Goal: Task Accomplishment & Management: Manage account settings

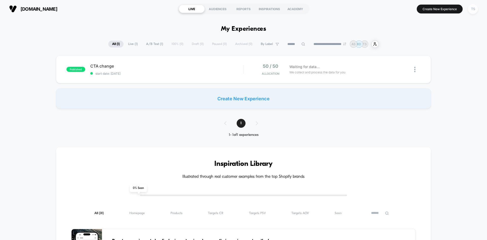
click at [475, 9] on div "TS" at bounding box center [473, 9] width 10 height 10
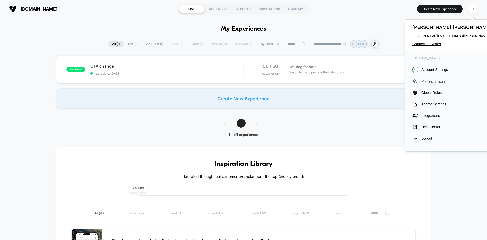
click at [436, 79] on span "My Teammates" at bounding box center [467, 81] width 92 height 4
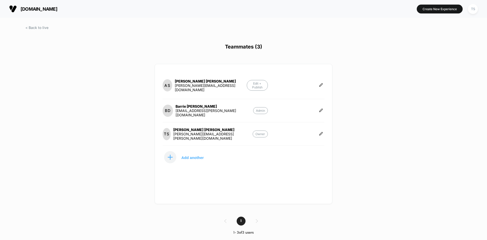
click at [263, 109] on p "Admin" at bounding box center [260, 110] width 15 height 7
click at [322, 109] on icon at bounding box center [321, 110] width 4 height 4
click at [345, 103] on button "Edit Role" at bounding box center [345, 105] width 33 height 12
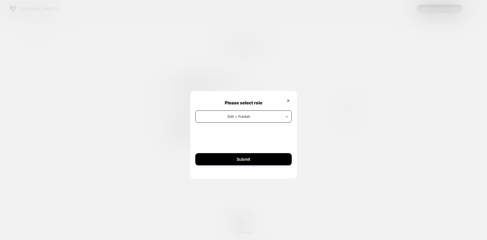
click at [290, 114] on div at bounding box center [286, 116] width 9 height 9
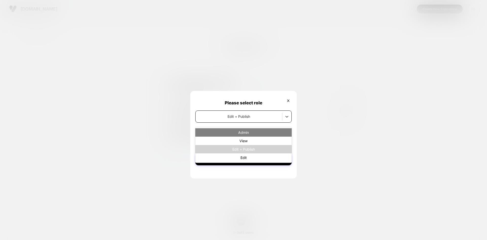
click at [255, 133] on div "Admin" at bounding box center [243, 132] width 96 height 8
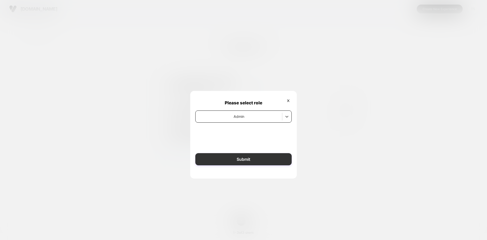
click at [241, 163] on button "Submit" at bounding box center [243, 159] width 96 height 12
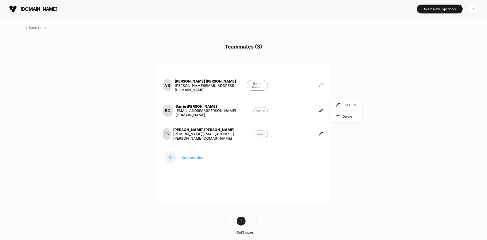
click at [319, 84] on button at bounding box center [320, 85] width 7 height 5
click at [342, 79] on button "Edit Role" at bounding box center [345, 80] width 33 height 12
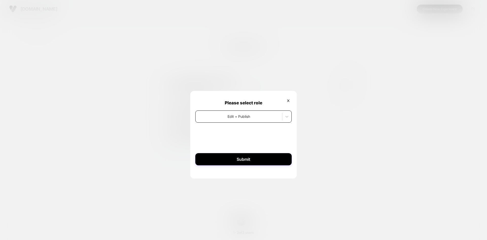
click at [246, 114] on div at bounding box center [238, 116] width 81 height 5
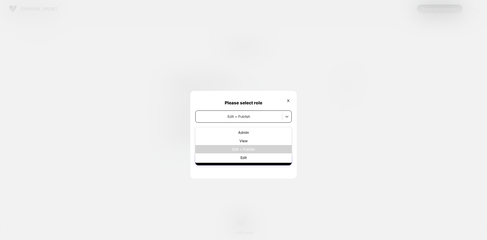
click at [335, 127] on div at bounding box center [243, 120] width 487 height 240
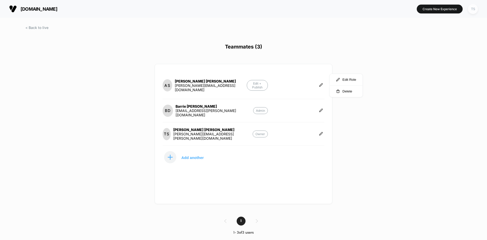
click at [471, 8] on div "TS" at bounding box center [473, 9] width 10 height 10
